Goal: Task Accomplishment & Management: Complete application form

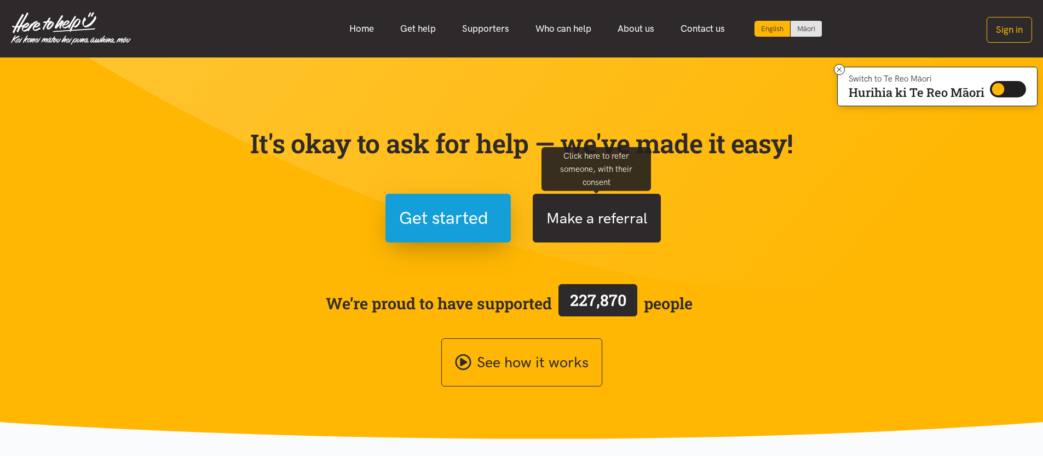
click at [600, 227] on button "Make a referral" at bounding box center [596, 218] width 128 height 49
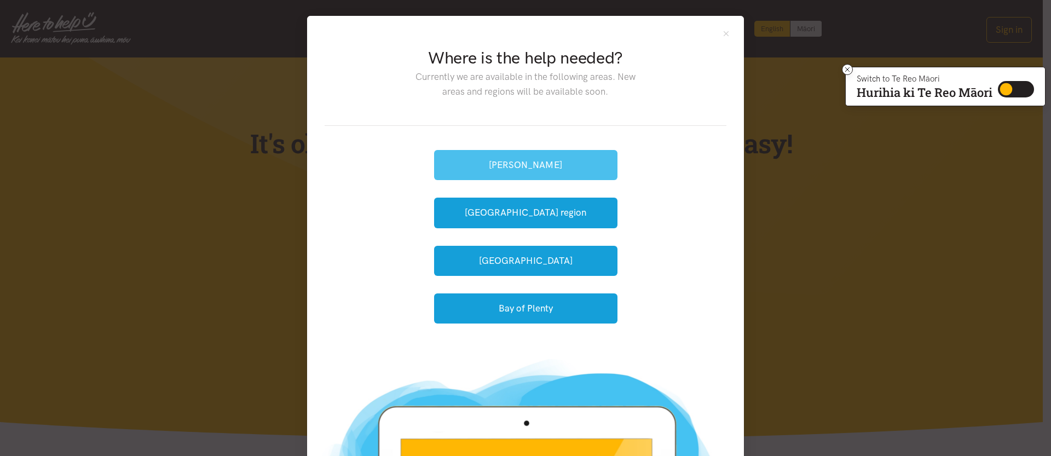
click at [507, 155] on button "[PERSON_NAME]" at bounding box center [525, 165] width 183 height 30
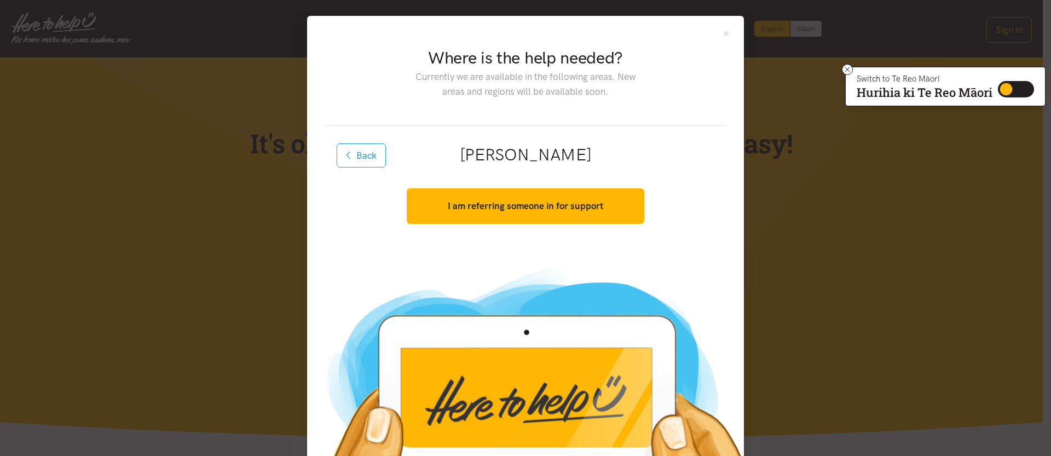
scroll to position [62, 0]
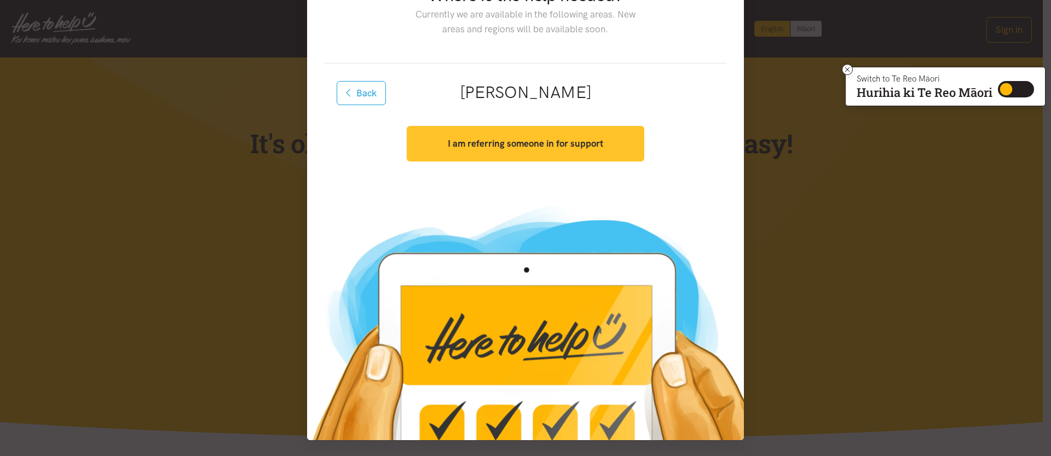
click at [586, 148] on strong "I am referring someone in for support" at bounding box center [525, 143] width 155 height 11
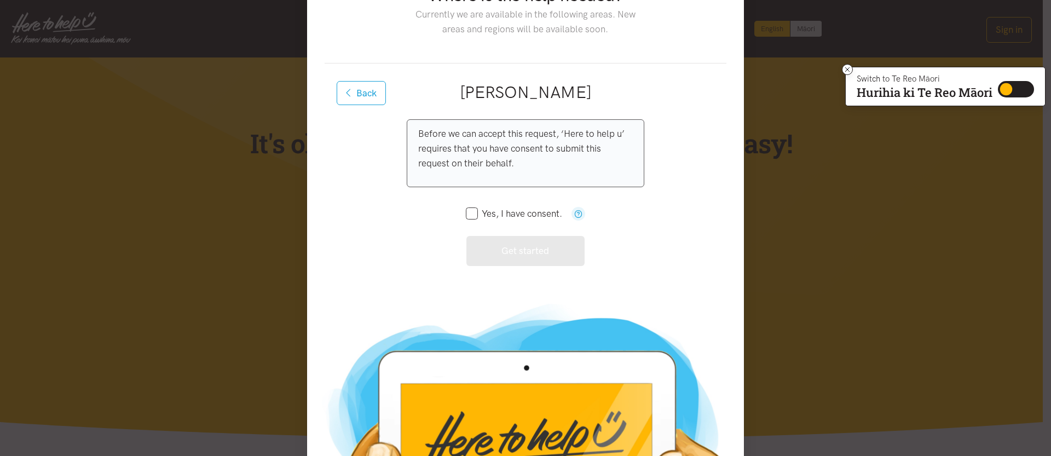
click at [472, 210] on input "Yes, I have consent." at bounding box center [514, 213] width 96 height 9
checkbox input "true"
click at [494, 245] on button "Get started" at bounding box center [525, 251] width 119 height 30
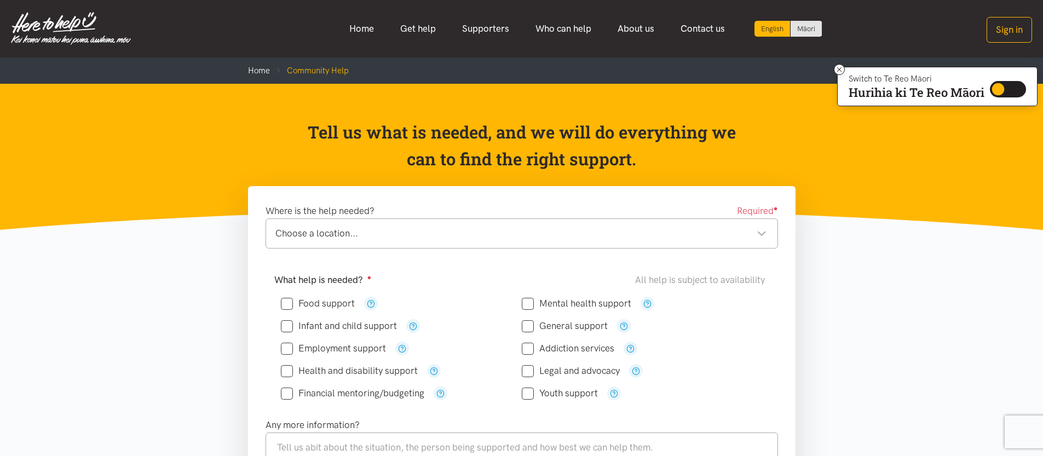
scroll to position [45, 0]
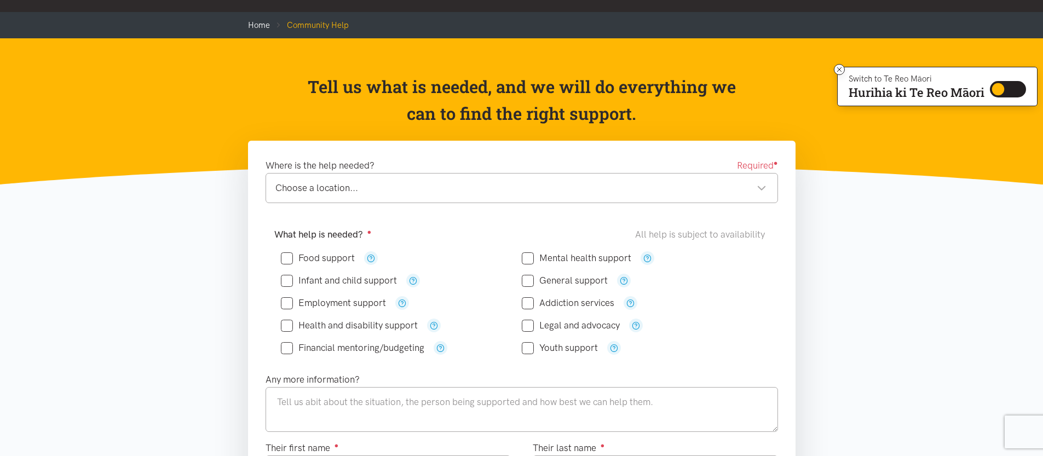
click at [282, 256] on input "Food support" at bounding box center [318, 257] width 74 height 9
checkbox input "true"
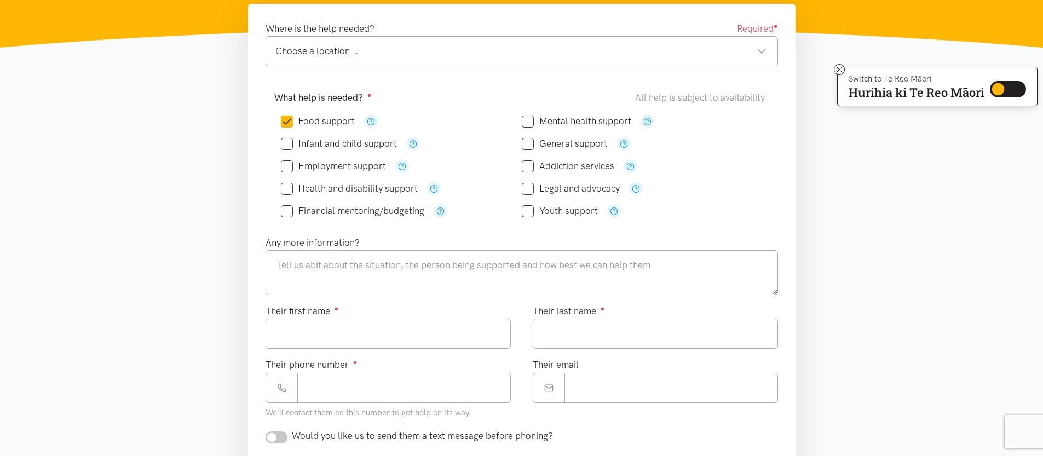
scroll to position [228, 0]
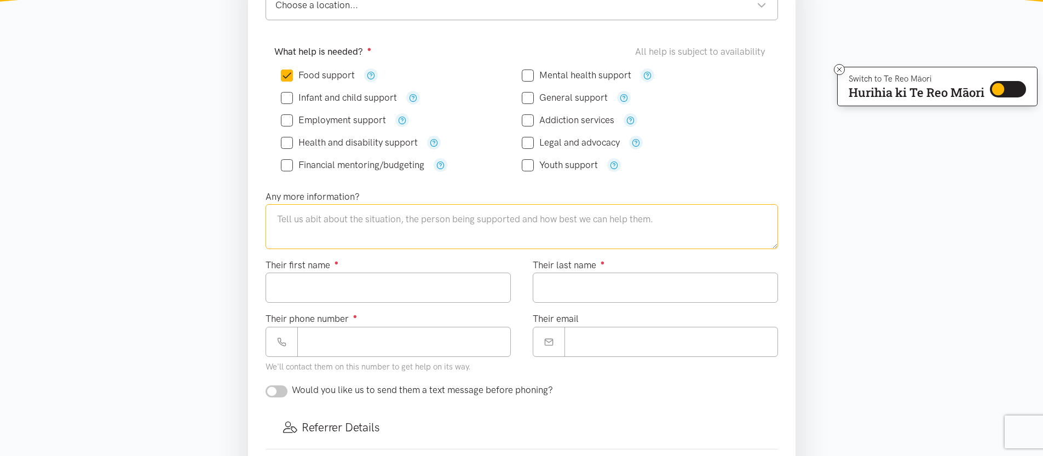
click at [688, 229] on textarea at bounding box center [521, 226] width 512 height 45
type textarea "K"
click at [289, 220] on textarea at bounding box center [521, 226] width 512 height 45
paste textarea "Kia [PERSON_NAME], My name is [PERSON_NAME], and I am currently the mental heal…"
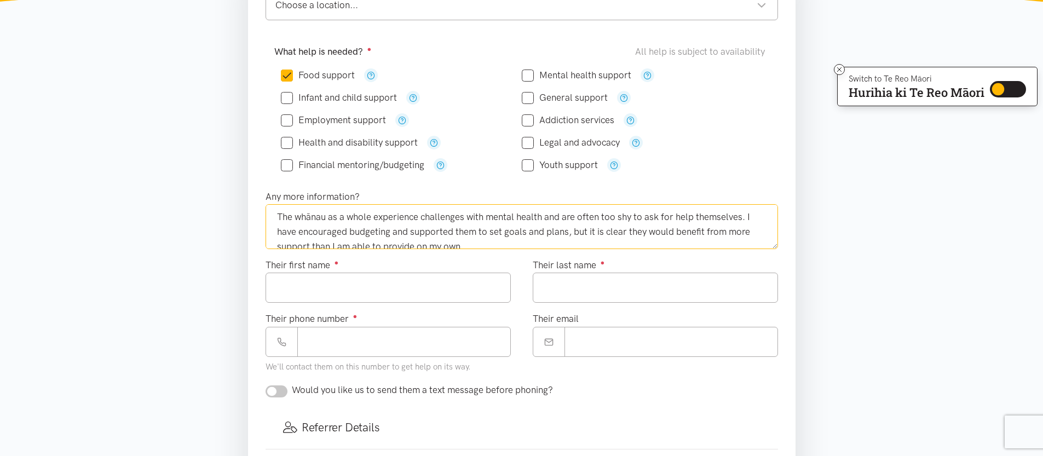
scroll to position [137, 0]
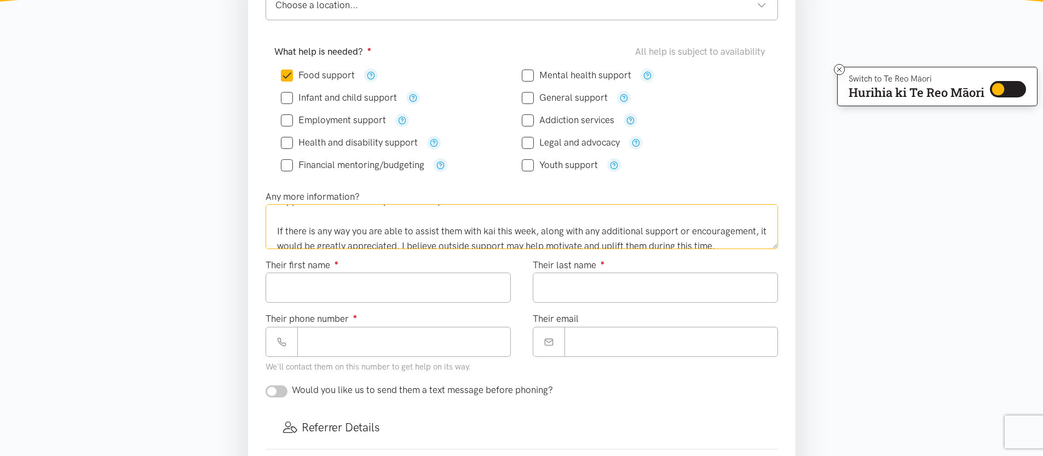
type textarea "Kia [PERSON_NAME], My name is [PERSON_NAME], and I am currently the mental heal…"
click at [444, 285] on input "Their first name ●" at bounding box center [387, 288] width 245 height 30
click at [588, 289] on input "Their last name ●" at bounding box center [654, 288] width 245 height 30
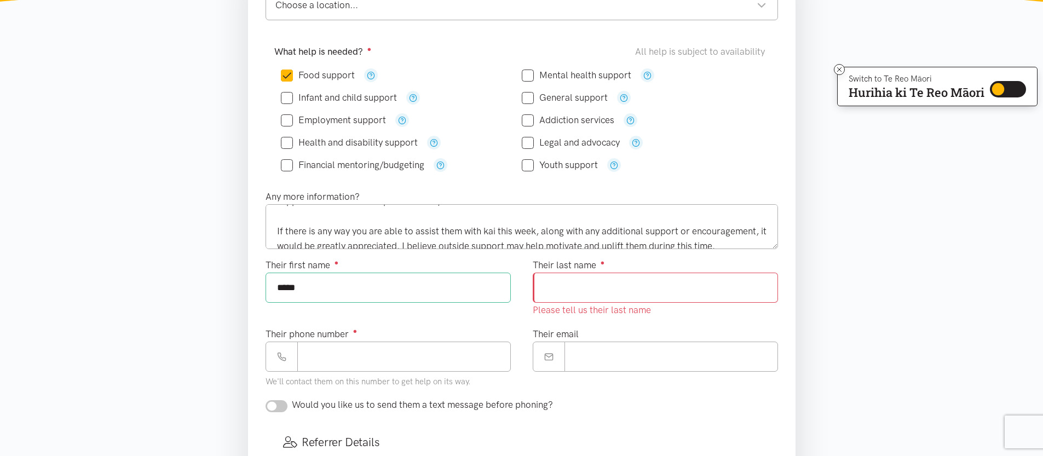
click at [445, 291] on input "*****" at bounding box center [387, 288] width 245 height 30
type input "*"
type input "*****"
click at [587, 301] on input "Their last name ●" at bounding box center [654, 288] width 245 height 30
type input "*******"
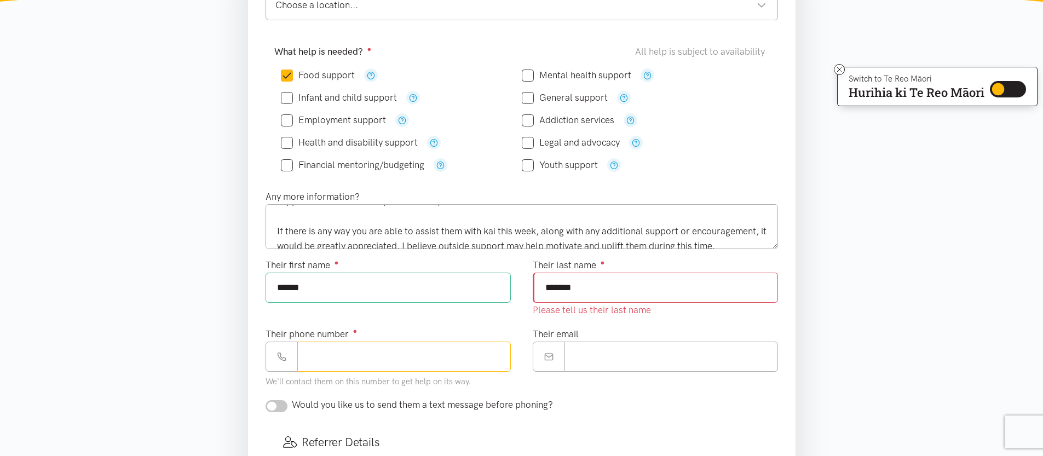
click at [482, 352] on input "Their phone number ●" at bounding box center [403, 356] width 213 height 30
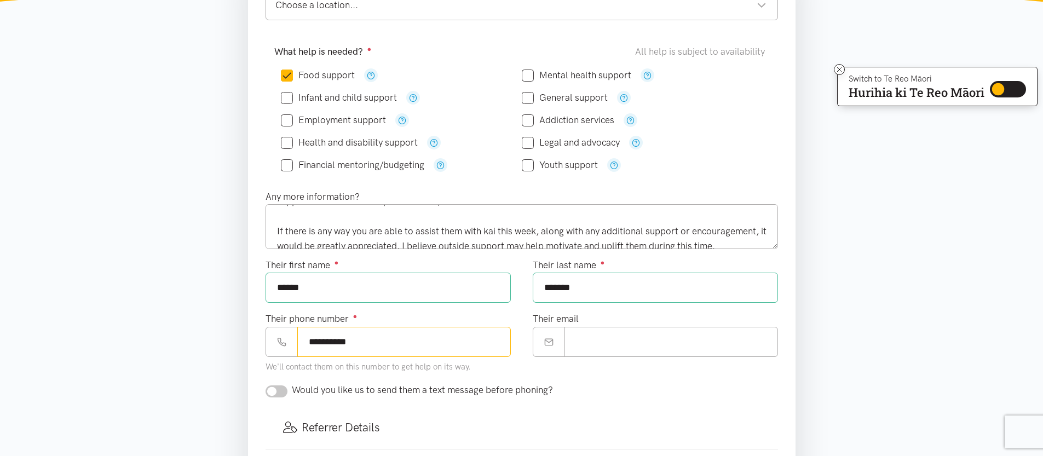
type input "**********"
click at [620, 344] on input "Their email" at bounding box center [670, 342] width 213 height 30
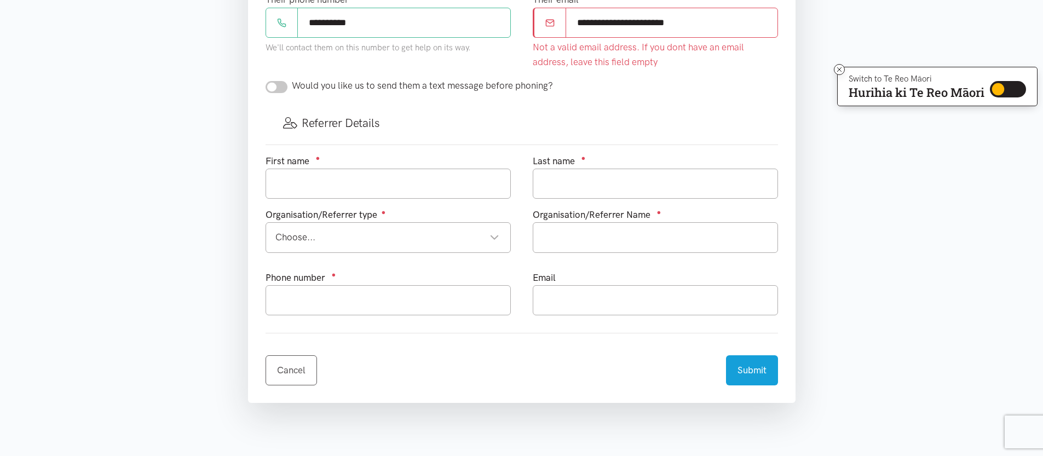
scroll to position [593, 0]
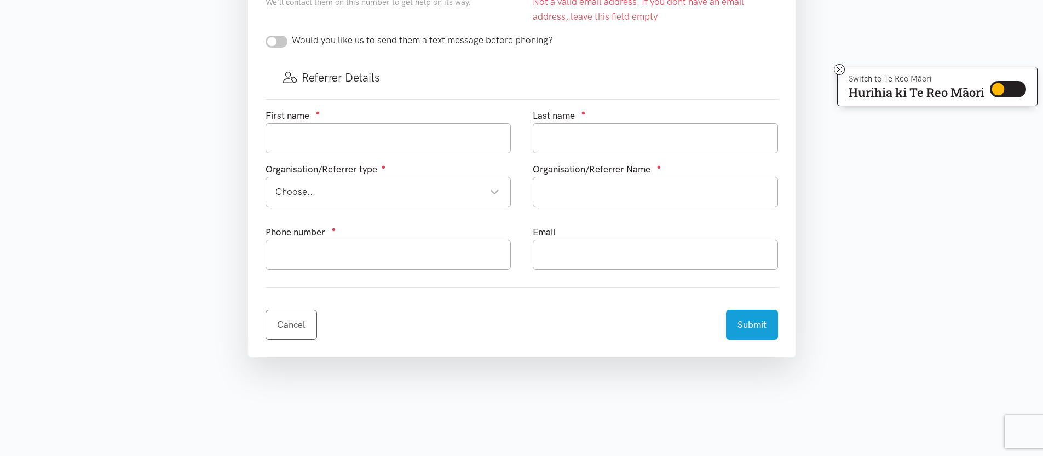
type input "**********"
click at [460, 142] on div "First name ●" at bounding box center [387, 135] width 267 height 54
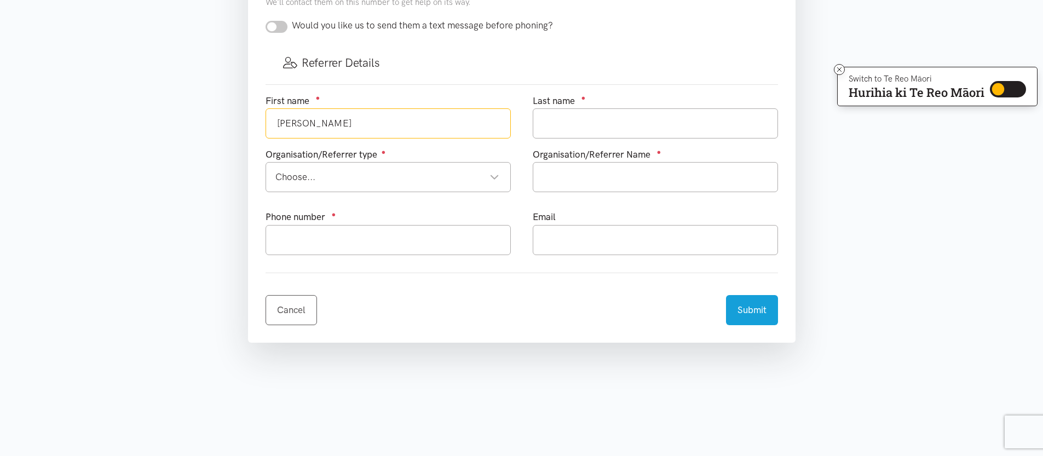
type input "[PERSON_NAME]"
click at [560, 130] on input "text" at bounding box center [654, 123] width 245 height 30
click at [496, 175] on div "Choose..." at bounding box center [387, 177] width 224 height 15
type input "Fox"
click at [587, 173] on input "text" at bounding box center [654, 177] width 245 height 30
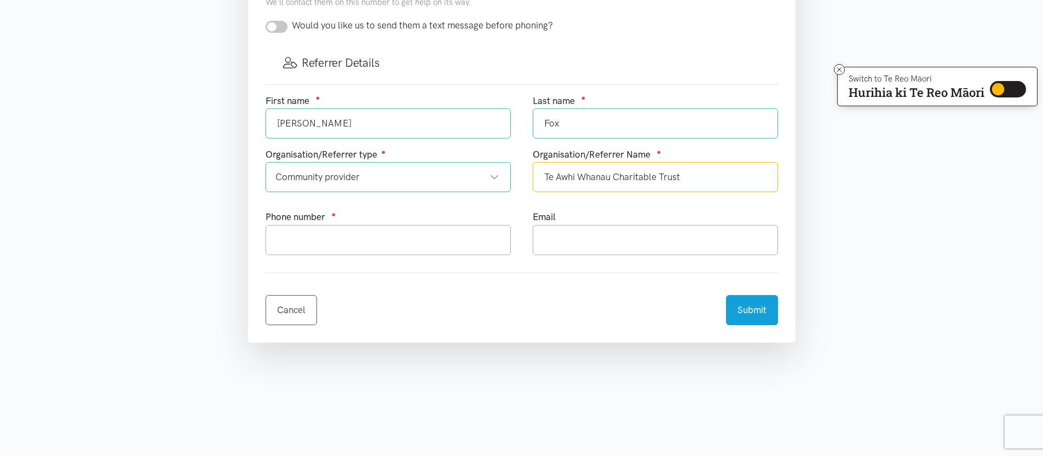
type input "Te Awhi Whanau Charitable Trust"
click at [487, 239] on input "text" at bounding box center [387, 240] width 245 height 30
type input "0226637622"
click at [553, 238] on input "text" at bounding box center [654, 240] width 245 height 30
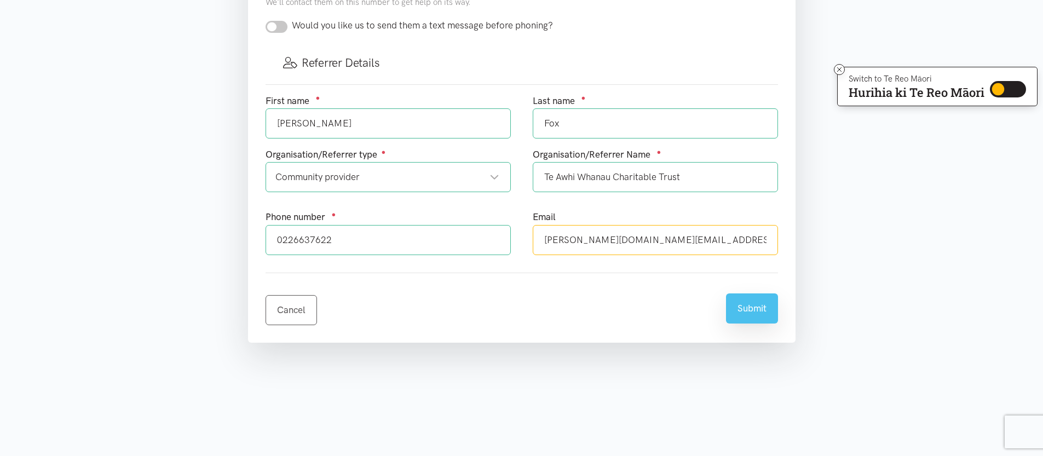
type input "[PERSON_NAME][DOMAIN_NAME][EMAIL_ADDRESS][PERSON_NAME][DOMAIN_NAME]"
click at [757, 319] on button "Submit" at bounding box center [752, 308] width 52 height 30
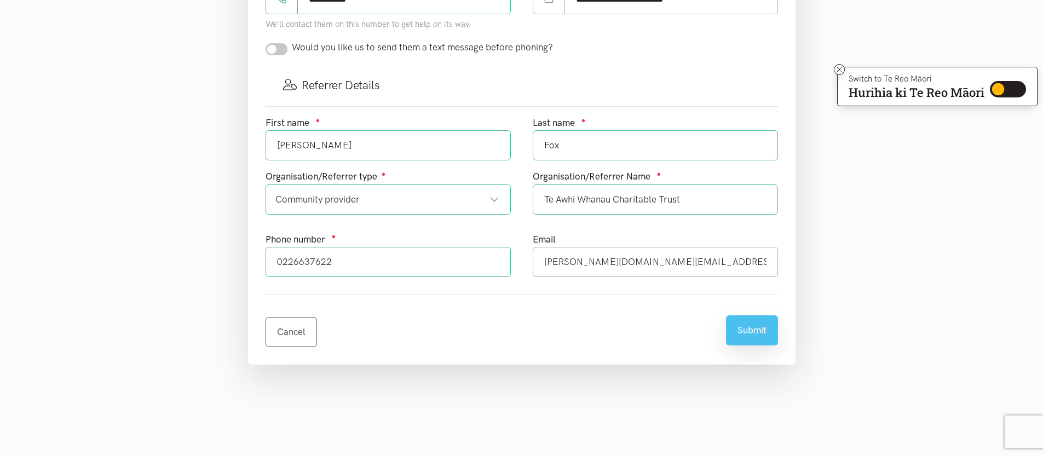
click at [745, 327] on button "Submit" at bounding box center [752, 330] width 52 height 30
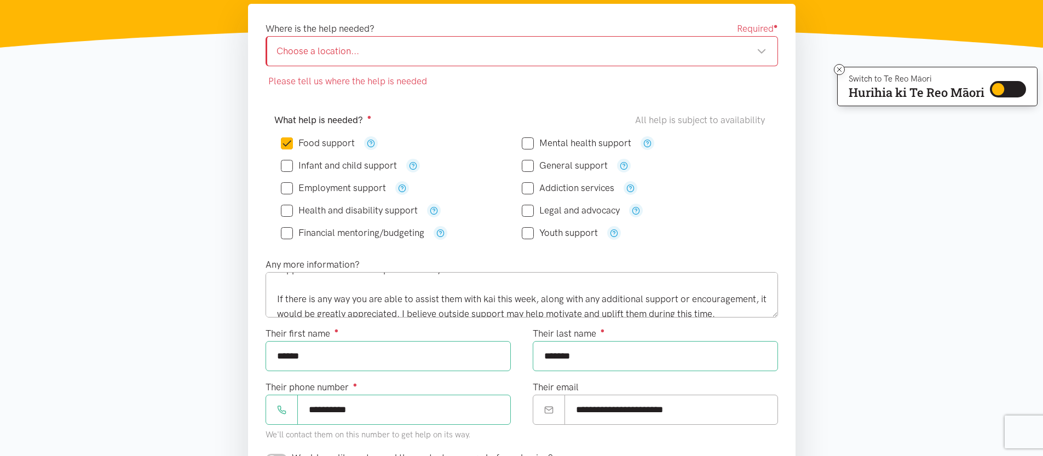
scroll to position [137, 0]
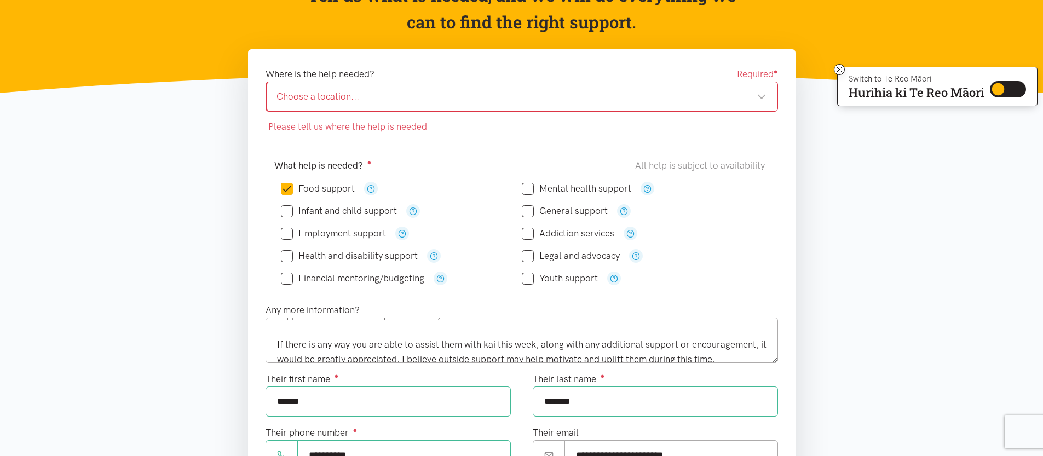
click at [373, 92] on div "Choose a location..." at bounding box center [521, 96] width 490 height 15
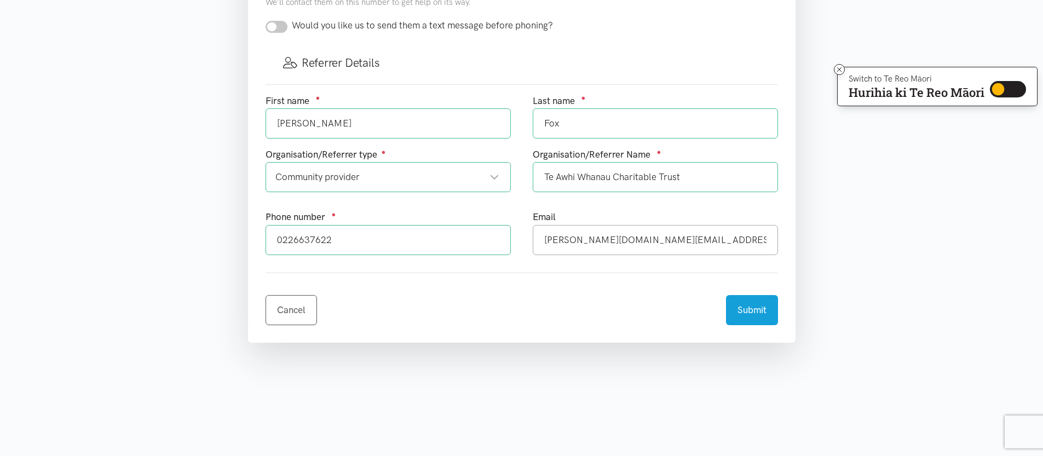
scroll to position [729, 0]
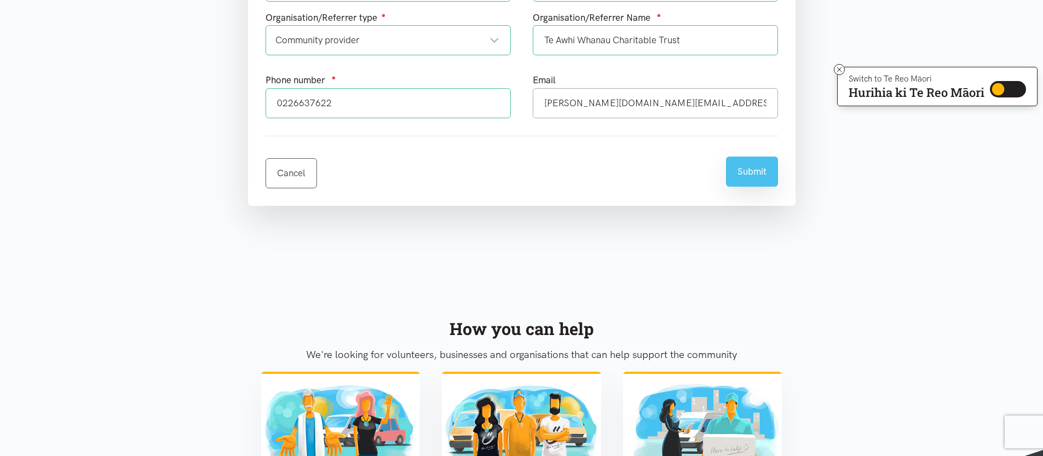
click at [756, 175] on button "Submit" at bounding box center [752, 172] width 52 height 30
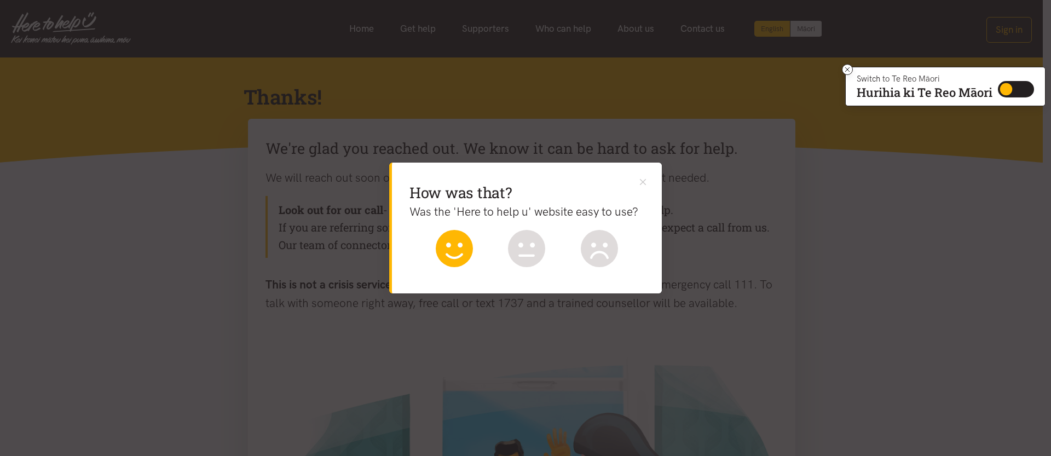
click at [462, 248] on icon at bounding box center [454, 248] width 37 height 37
